Goal: Task Accomplishment & Management: Use online tool/utility

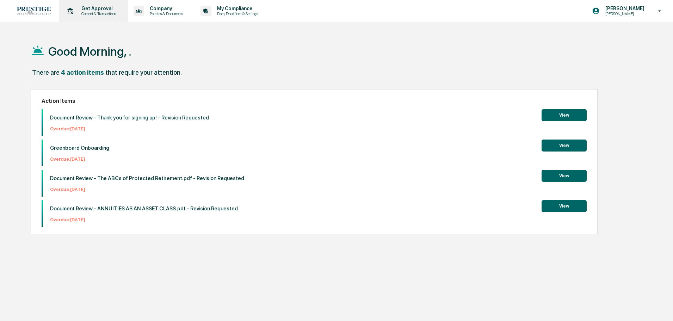
click at [87, 14] on p "Content & Transactions" at bounding box center [98, 13] width 44 height 5
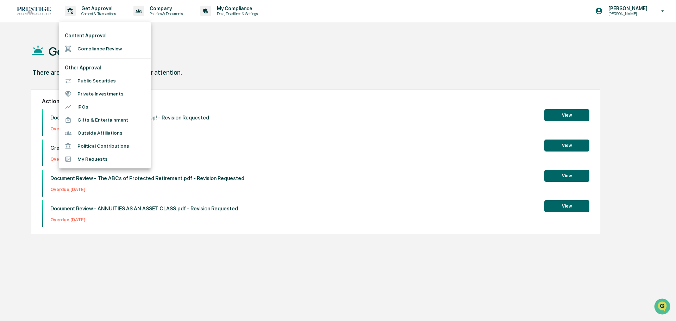
click at [92, 45] on li "Compliance Review" at bounding box center [105, 48] width 92 height 13
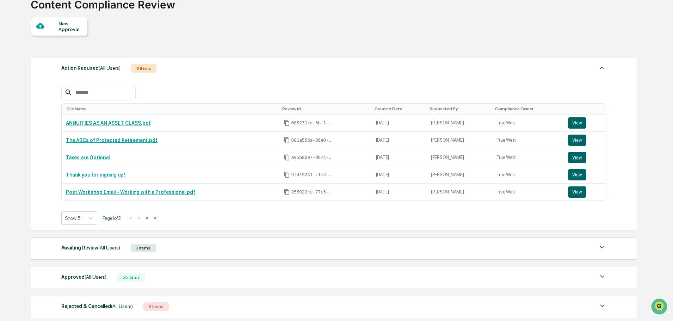
scroll to position [113, 0]
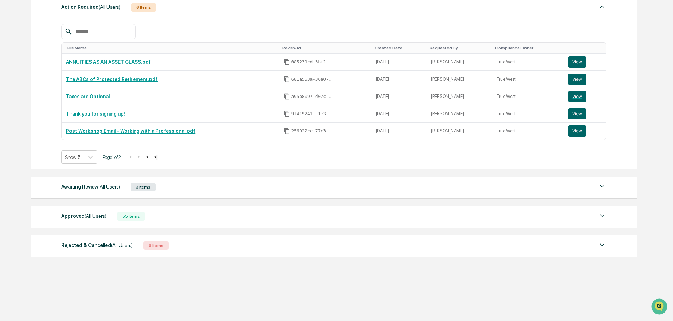
click at [247, 201] on div "Action Required (All Users) 6 Items File Name Review Id Created Date Requested …" at bounding box center [333, 126] width 605 height 267
click at [236, 189] on div "Awaiting Review (All Users) 3 Items" at bounding box center [333, 187] width 545 height 10
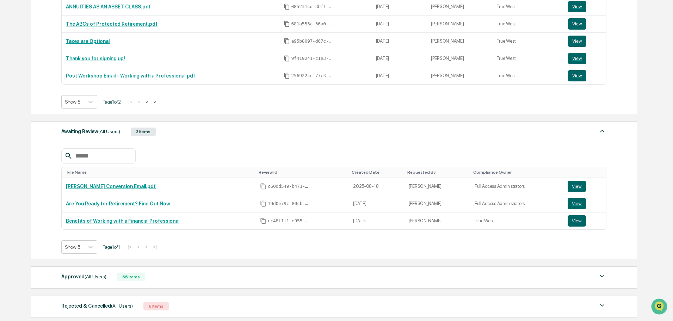
scroll to position [229, 0]
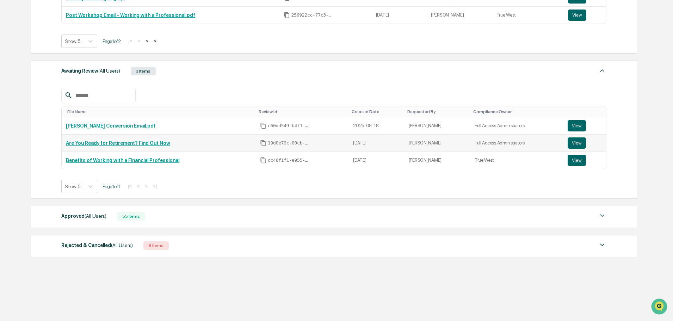
click at [137, 143] on link "Are You Ready for Retirement? Find Out Now" at bounding box center [118, 143] width 104 height 6
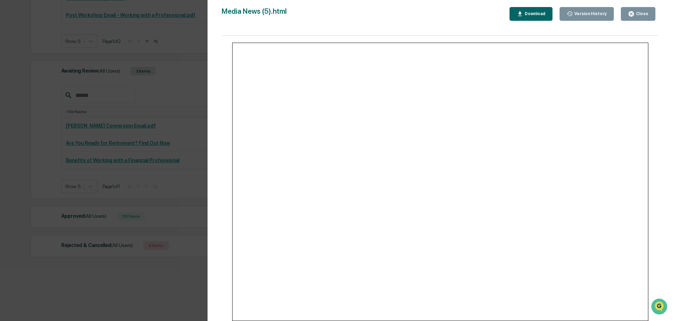
click at [145, 118] on div "Version History [DATE] 05:59 PM [PERSON_NAME] [DATE] 04:08 PM [PERSON_NAME] Med…" at bounding box center [336, 160] width 673 height 321
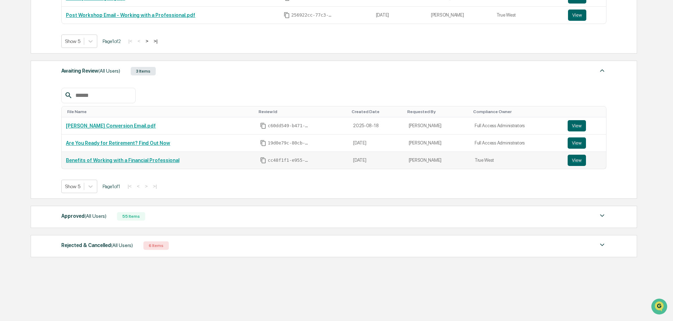
click at [101, 165] on td "Benefits of Working with a Financial Professional" at bounding box center [159, 160] width 194 height 17
click at [101, 161] on link "Benefits of Working with a Financial Professional" at bounding box center [122, 160] width 113 height 6
